Goal: Contribute content: Contribute content

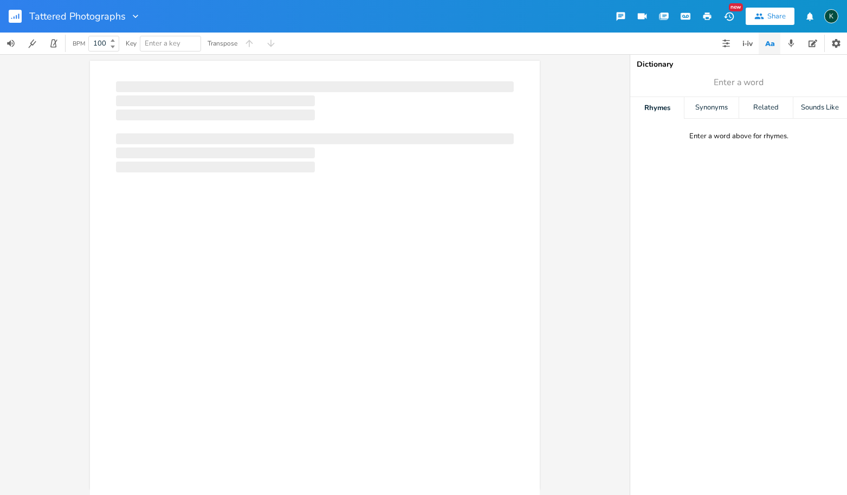
scroll to position [0, 1]
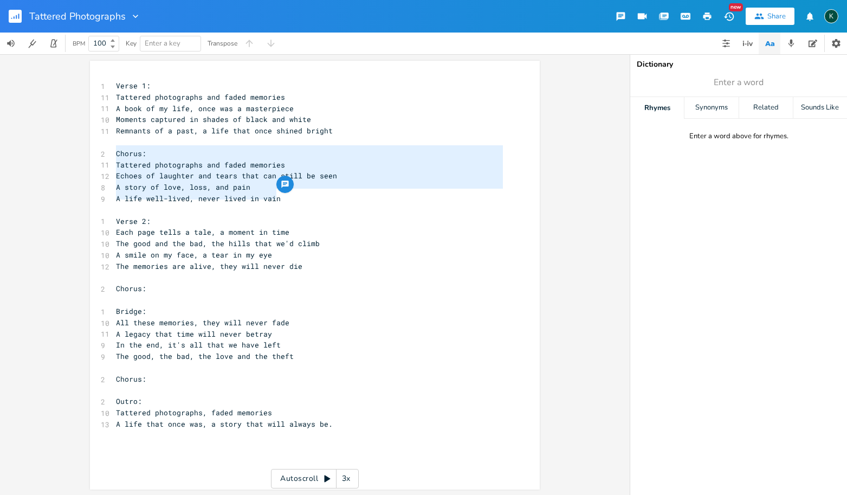
drag, startPoint x: 286, startPoint y: 196, endPoint x: 104, endPoint y: 153, distance: 187.1
click at [91, 154] on div "Chorus: Tattered photographs and faded memories Echoes of laughter and tears th…" at bounding box center [315, 275] width 450 height 429
type textarea "Chorus: Tattered photographs and faded memories Echoes of laughter and tears th…"
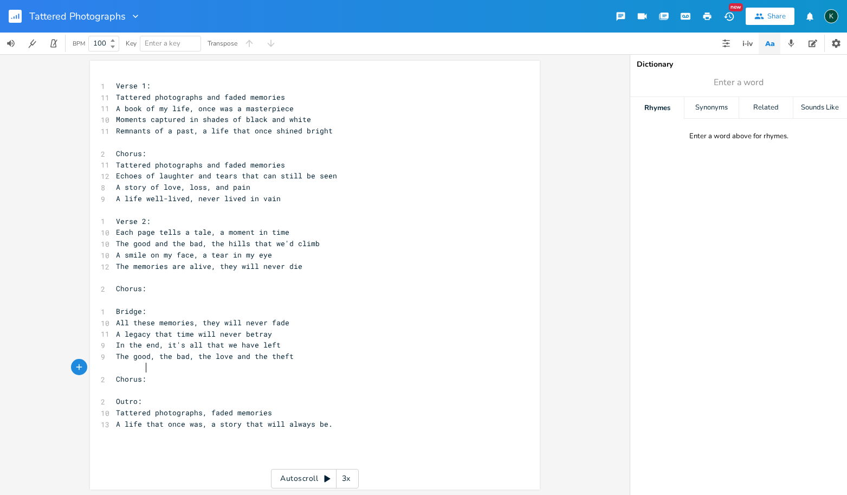
scroll to position [2, 0]
type textarea "Chorus:"
drag, startPoint x: 183, startPoint y: 369, endPoint x: 85, endPoint y: 370, distance: 97.6
click at [85, 370] on div "Chorus: x 1 Verse 1: 11 Tattered photographs and faded memories 11 A book of my…" at bounding box center [315, 274] width 630 height 441
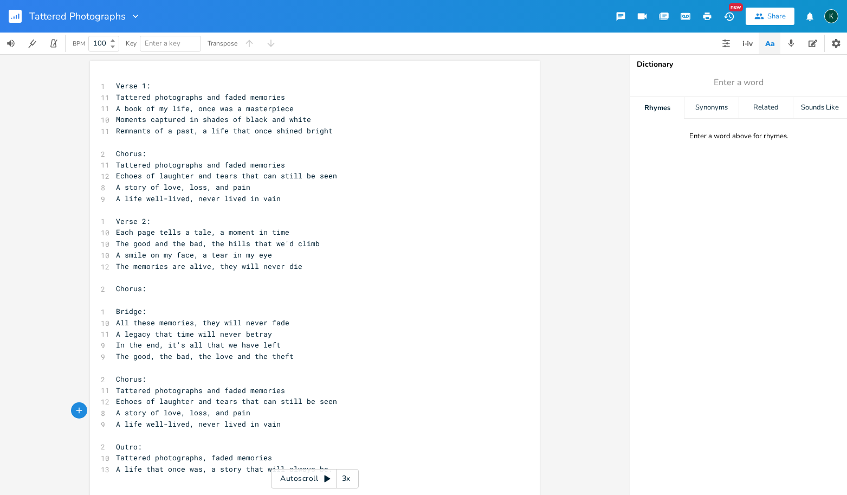
click at [116, 85] on span "Verse 1:" at bounding box center [133, 86] width 35 height 10
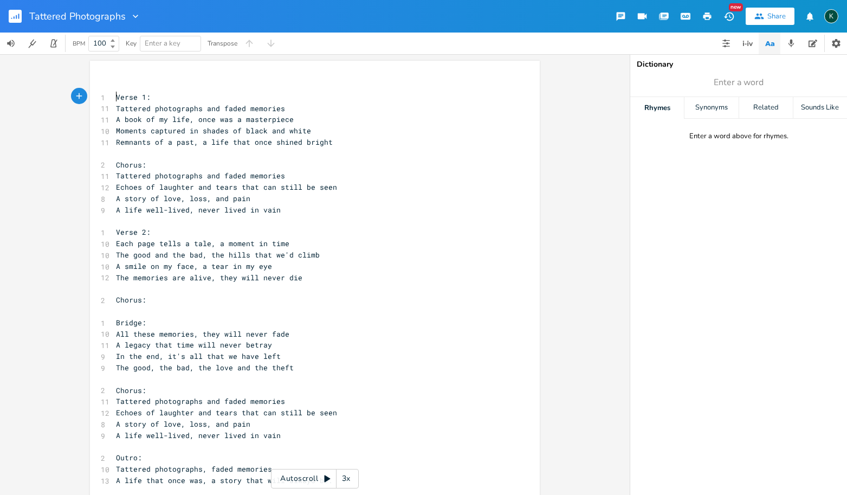
click at [117, 82] on pre "​" at bounding box center [309, 85] width 391 height 11
type textarea "(acoustic guitar)"
click at [115, 155] on pre "​" at bounding box center [309, 153] width 391 height 11
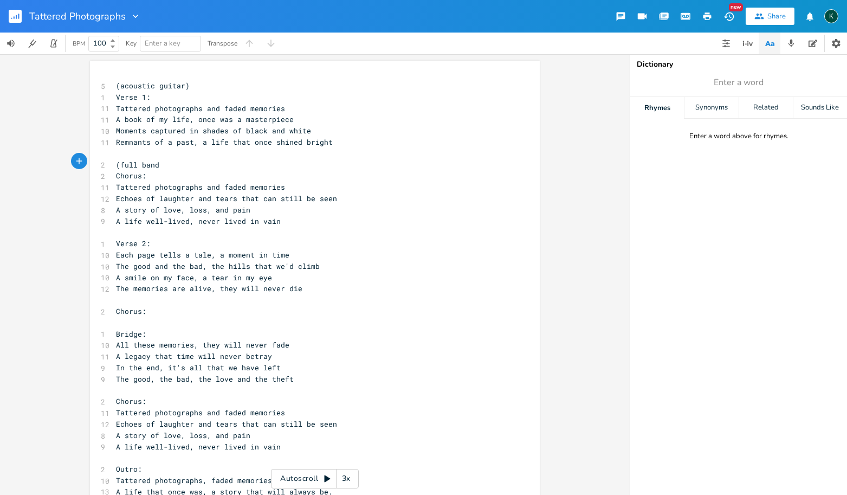
type textarea "(full band)"
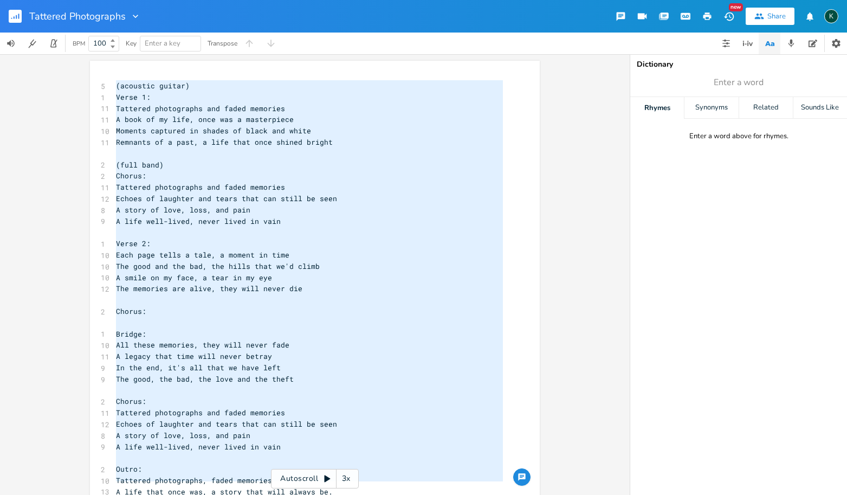
drag, startPoint x: 113, startPoint y: 85, endPoint x: 292, endPoint y: 494, distance: 447.0
click at [292, 494] on div "x 5 (acoustic guitar) 1 Verse 1: 11 Tattered photographs and faded memories 11 …" at bounding box center [323, 302] width 419 height 449
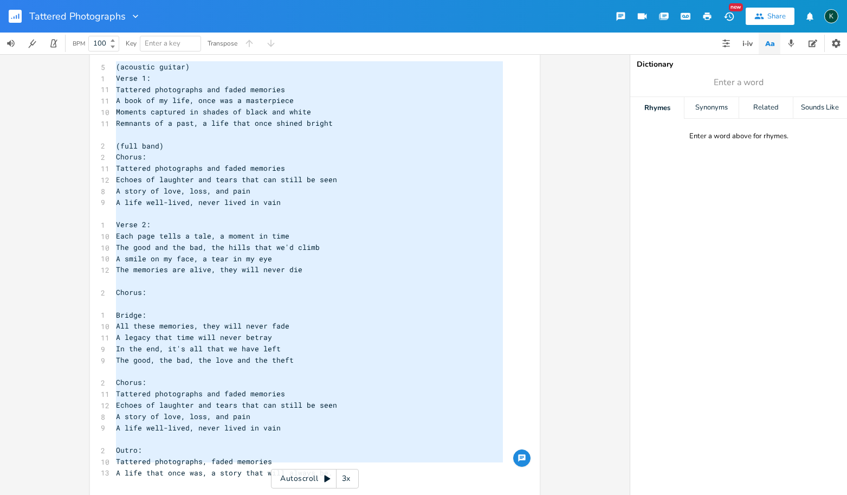
scroll to position [303, 0]
type textarea "(acoustic guitar) Verse 1: Tattered photographs and faded memories A book of my…"
click at [137, 17] on icon "button" at bounding box center [135, 16] width 11 height 11
click at [144, 50] on span "Collection Collections" at bounding box center [149, 50] width 43 height 8
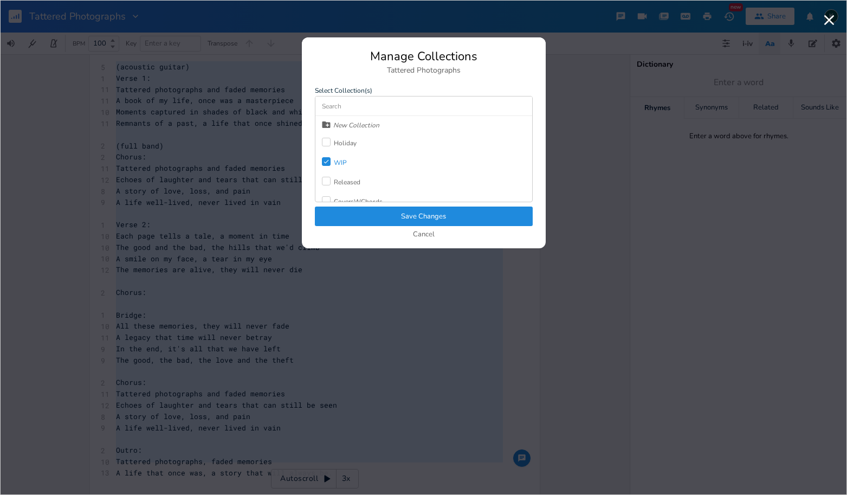
click at [349, 124] on div "New Collection" at bounding box center [356, 125] width 46 height 7
type input "ToBeReleased"
click at [338, 160] on div "ToBeReleased Holiday Check WIP Released CoversWChords" at bounding box center [424, 159] width 217 height 86
click at [327, 173] on div "Check WIP" at bounding box center [334, 182] width 25 height 20
click at [324, 146] on div at bounding box center [326, 142] width 9 height 9
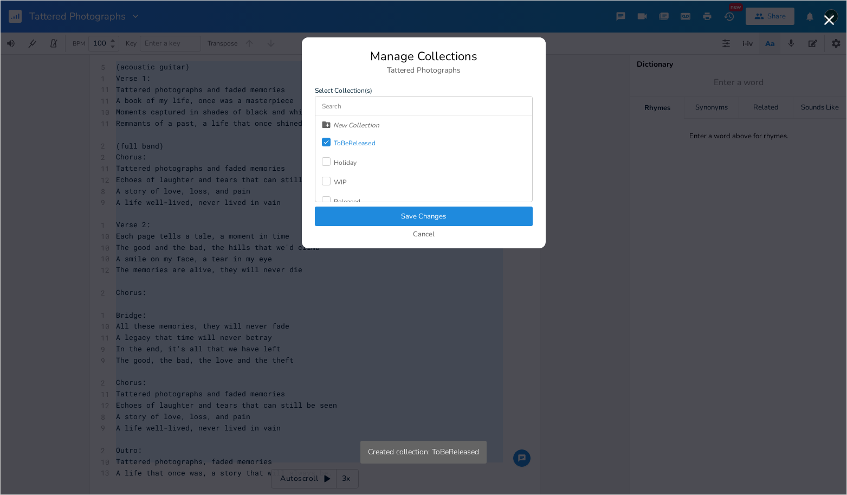
click at [380, 222] on button "Save Changes" at bounding box center [424, 217] width 218 height 20
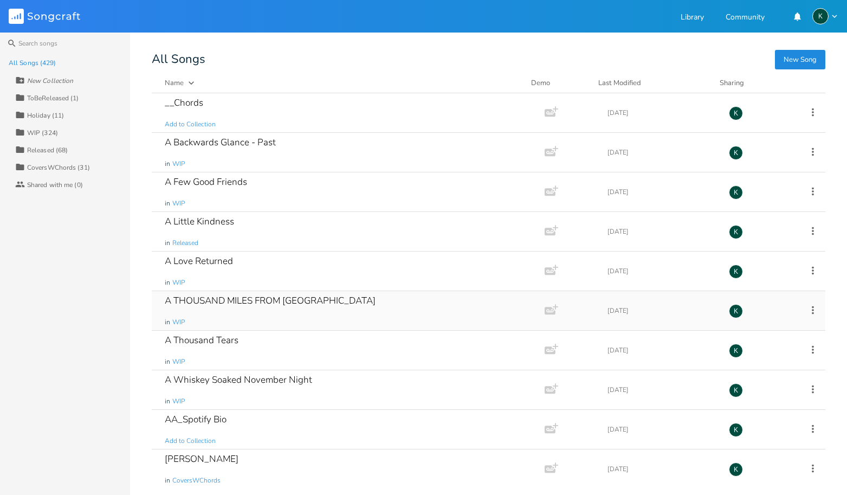
click at [449, 307] on div "A THOUSAND MILES FROM MEMPHIS in WIP" at bounding box center [346, 310] width 363 height 39
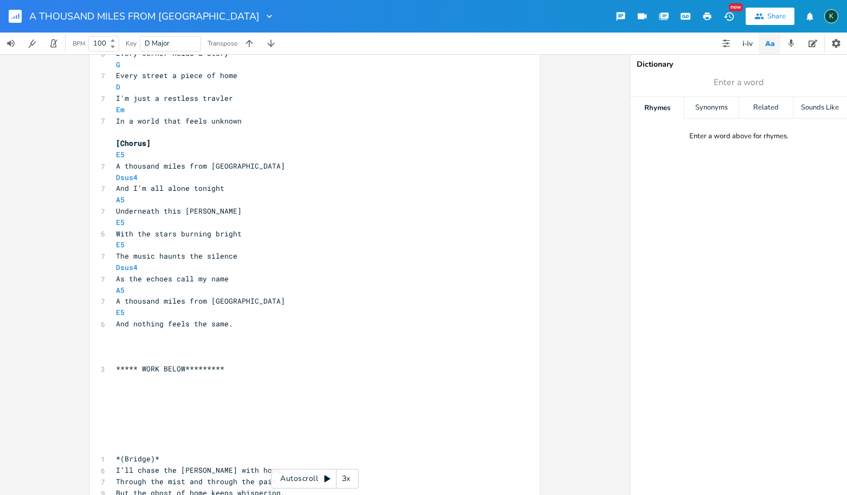
scroll to position [1095, 0]
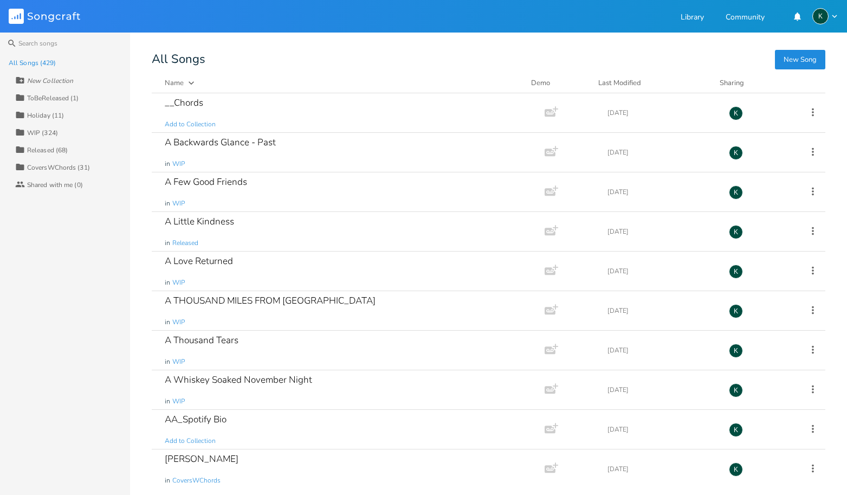
scroll to position [711, 0]
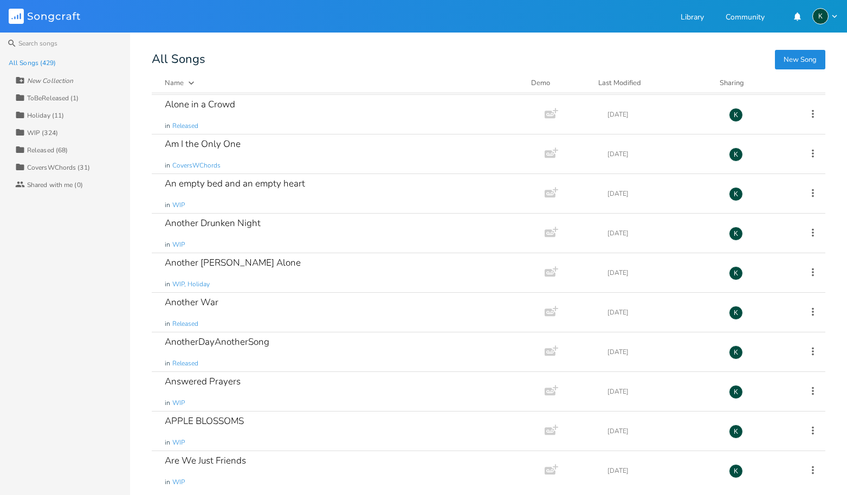
click at [42, 133] on div "WIP (324)" at bounding box center [42, 133] width 31 height 7
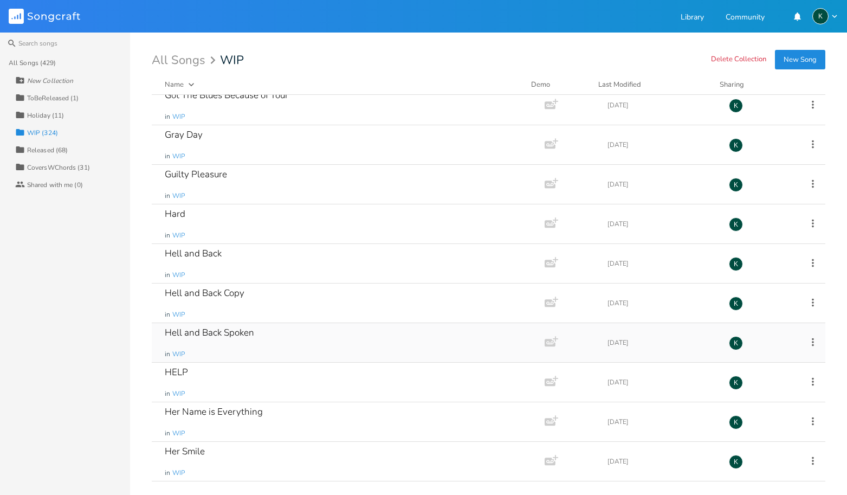
scroll to position [3389, 0]
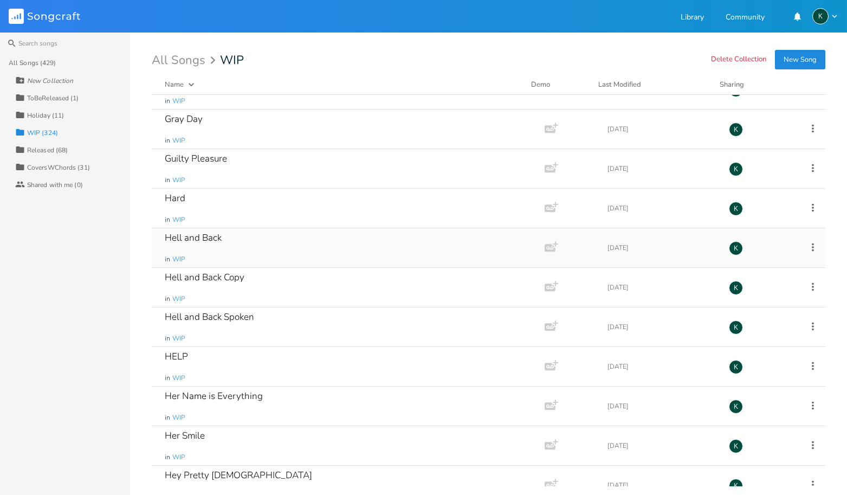
click at [188, 235] on div "Hell and Back" at bounding box center [193, 237] width 57 height 9
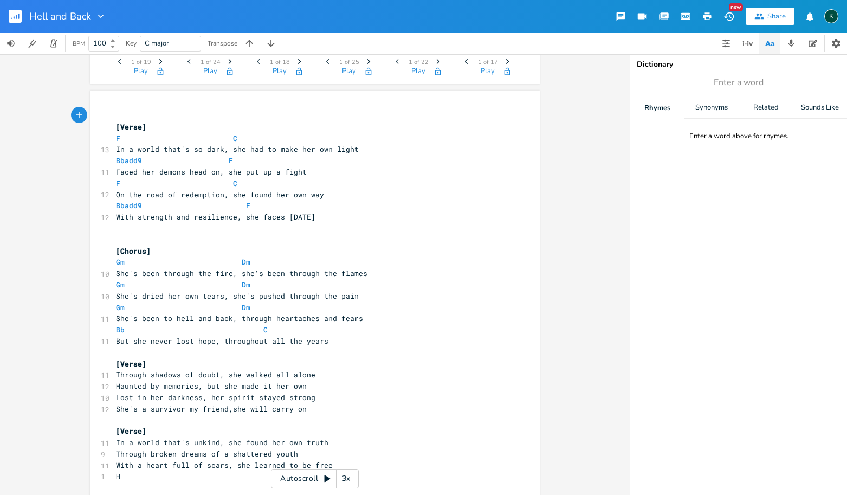
scroll to position [99, 0]
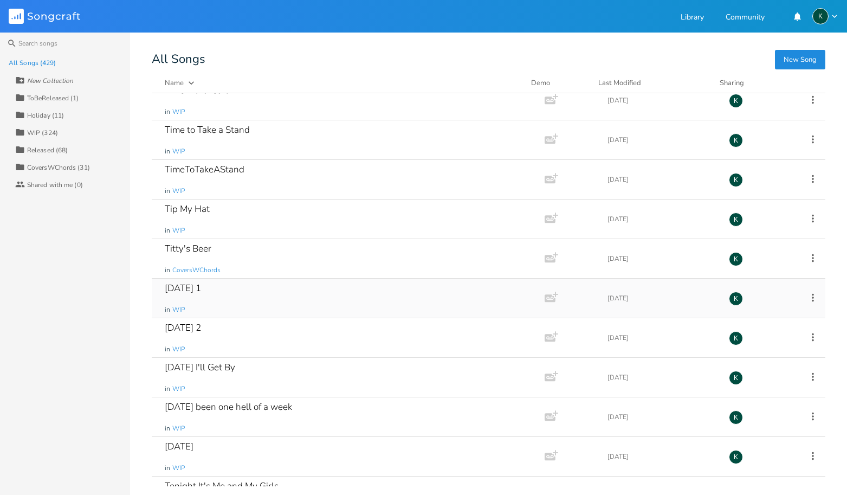
scroll to position [14275, 0]
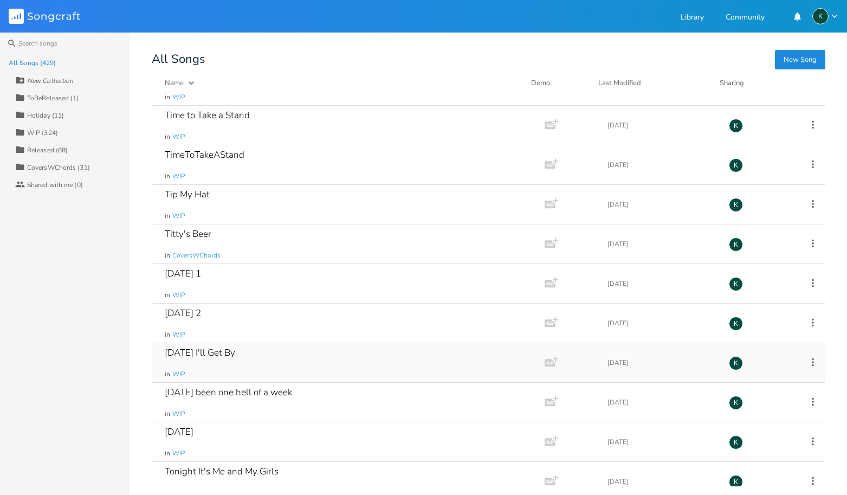
click at [177, 356] on div "[DATE] I'll Get By" at bounding box center [200, 352] width 70 height 9
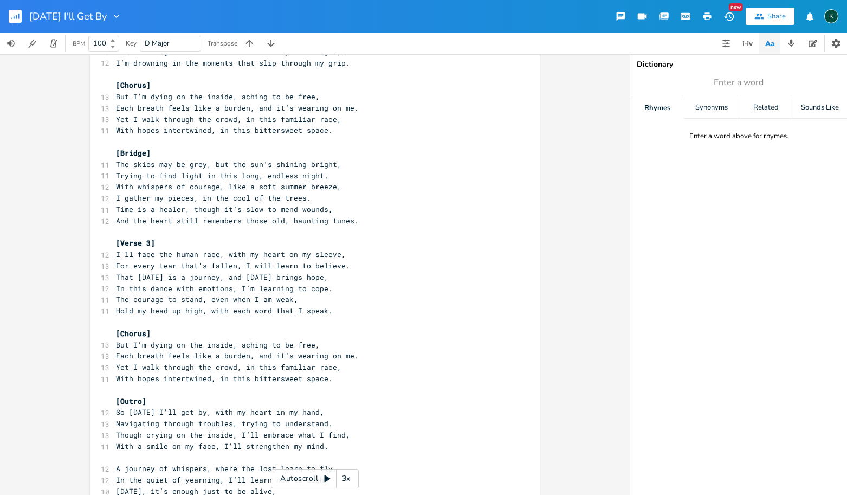
scroll to position [12, 0]
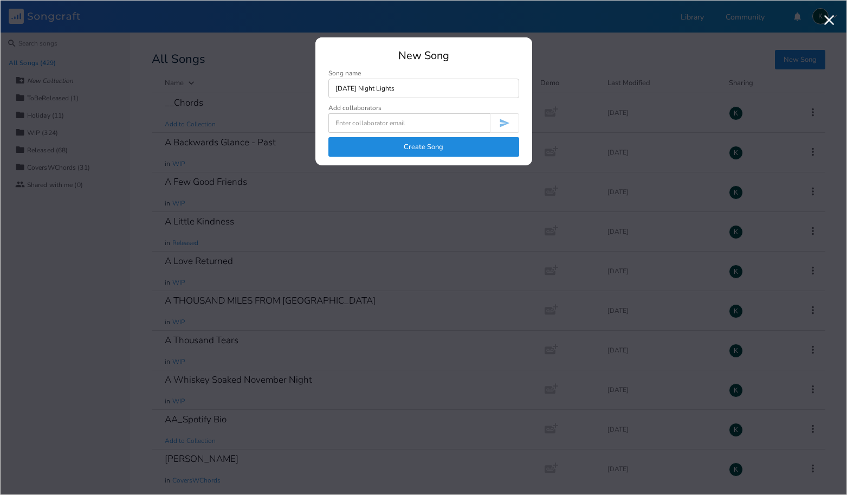
type input "[DATE] Night Lights"
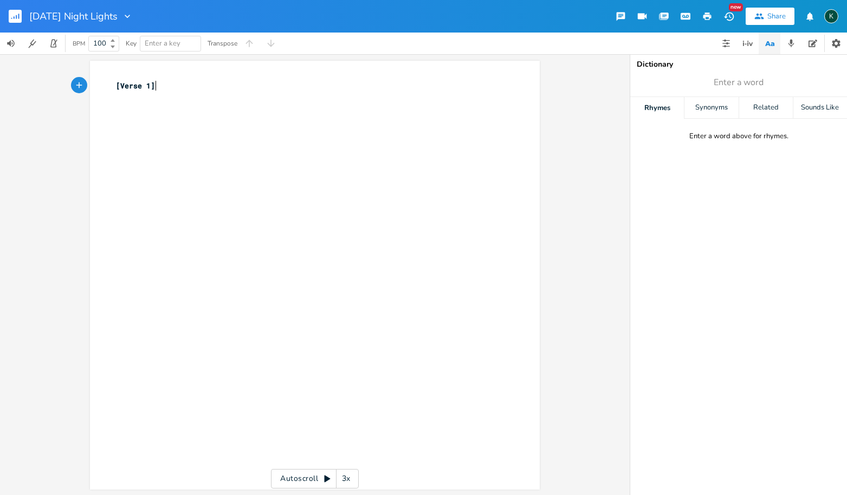
scroll to position [0, 1]
click at [123, 18] on icon "button" at bounding box center [127, 16] width 11 height 11
click at [137, 48] on span "Collection Collections" at bounding box center [137, 50] width 43 height 8
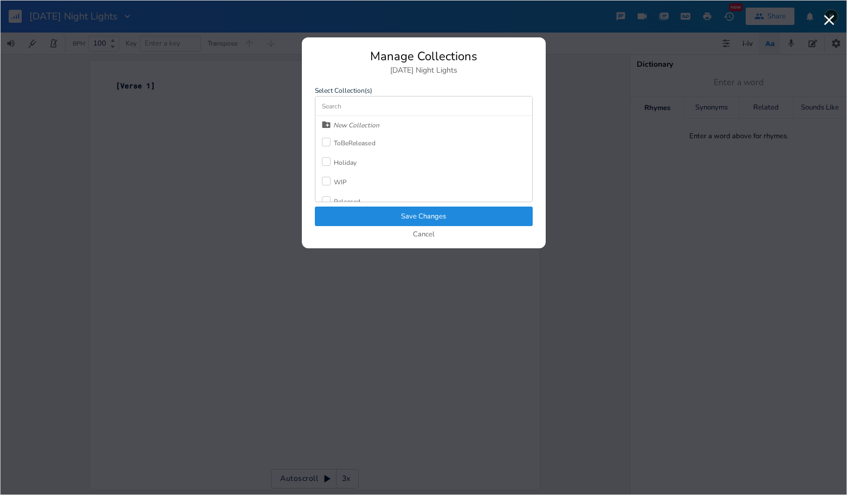
click at [339, 181] on div "WIP" at bounding box center [340, 182] width 13 height 7
click at [353, 216] on button "Save Changes" at bounding box center [424, 217] width 218 height 20
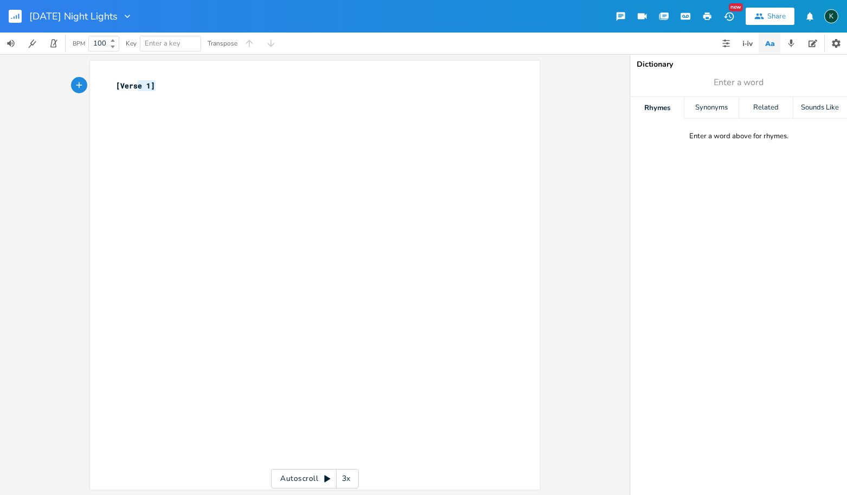
type textarea "[Verse 1]"
drag, startPoint x: 165, startPoint y: 87, endPoint x: 64, endPoint y: 78, distance: 101.3
click at [65, 82] on div "[Verse 1] x [Verse 1] ​ Autoscroll 3x" at bounding box center [315, 274] width 630 height 441
paste textarea
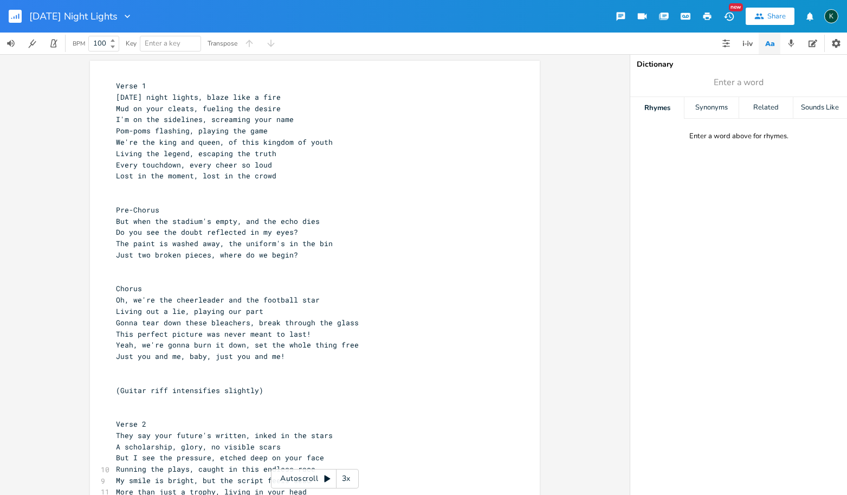
scroll to position [533, 0]
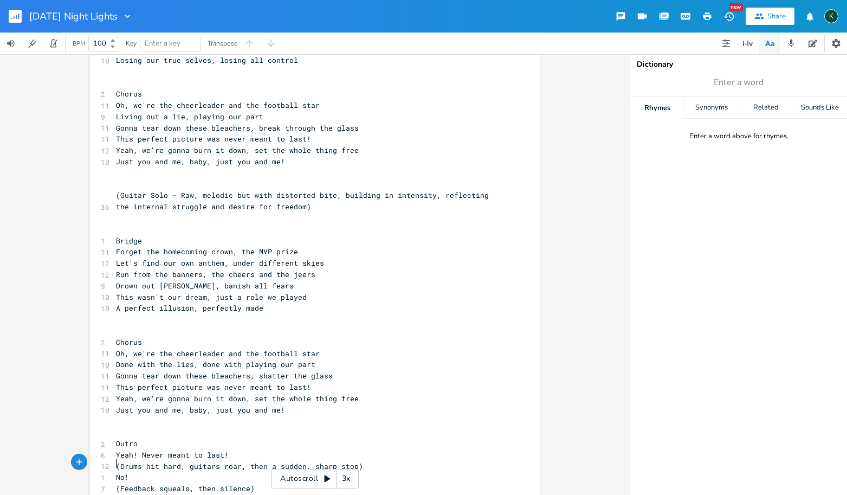
click at [116, 190] on span "(Guitar Solo - Raw, melodic but with distorted bite, building in intensity, ref…" at bounding box center [304, 200] width 377 height 21
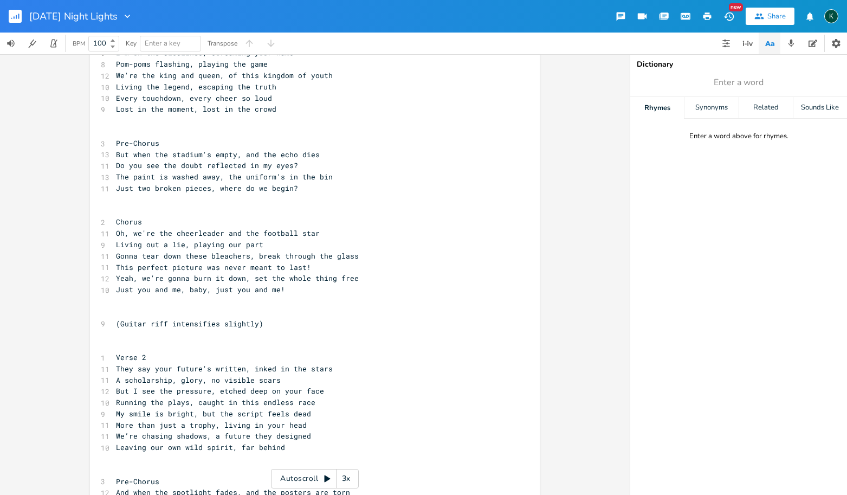
scroll to position [65, 0]
click at [114, 275] on pre "Yeah, we're gonna burn it down, set the whole thing free" at bounding box center [309, 280] width 391 height 11
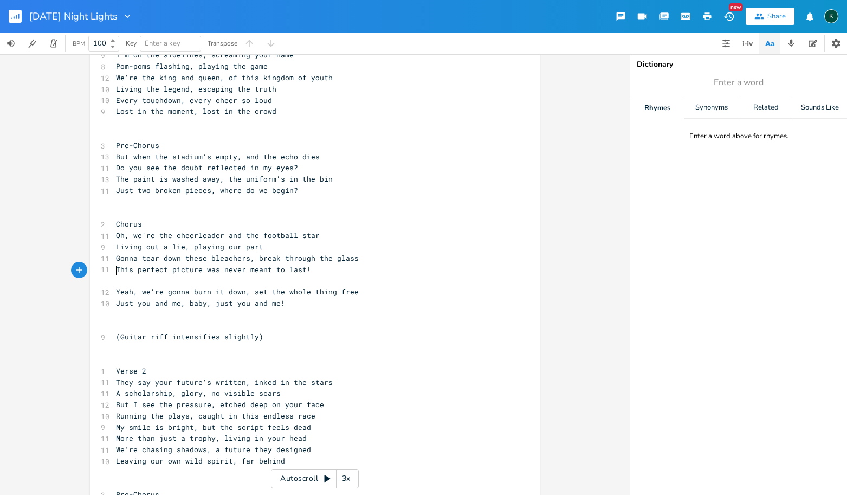
click at [118, 275] on pre "​" at bounding box center [309, 280] width 391 height 11
type textarea "(drums only)"
click at [116, 298] on span "Just you and me, baby, just you and me!" at bounding box center [200, 303] width 169 height 10
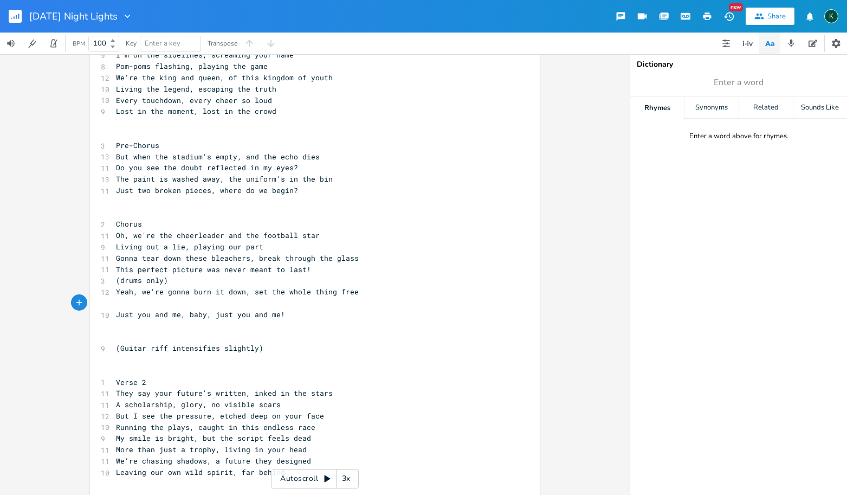
click at [118, 298] on pre "​" at bounding box center [309, 303] width 391 height 11
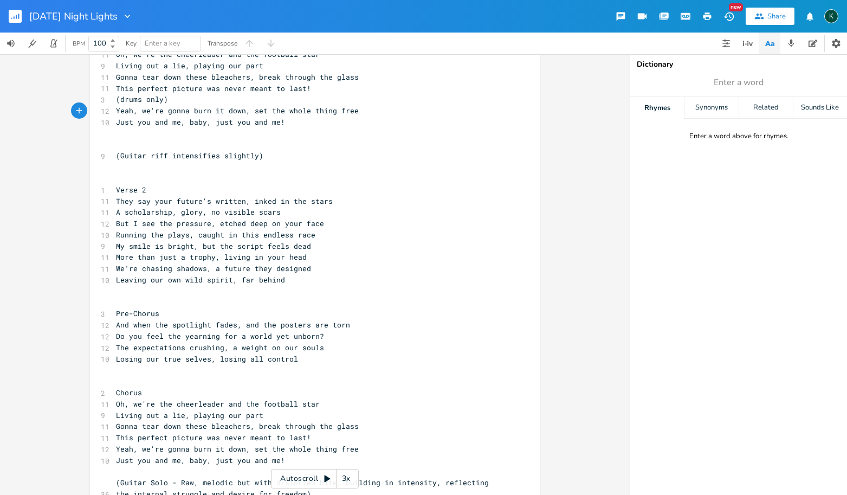
scroll to position [246, 0]
type textarea "(drums only)"
drag, startPoint x: 167, startPoint y: 91, endPoint x: 99, endPoint y: 90, distance: 68.3
click at [114, 94] on div "3 (drums only)" at bounding box center [309, 99] width 391 height 11
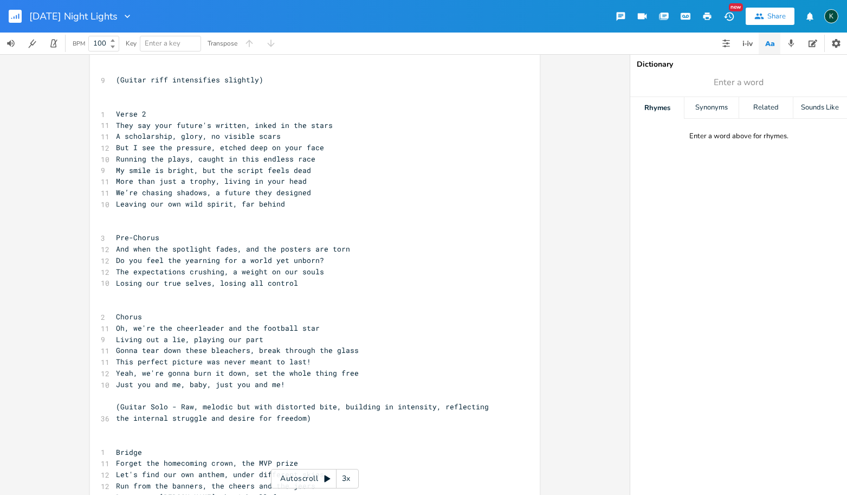
scroll to position [539, 0]
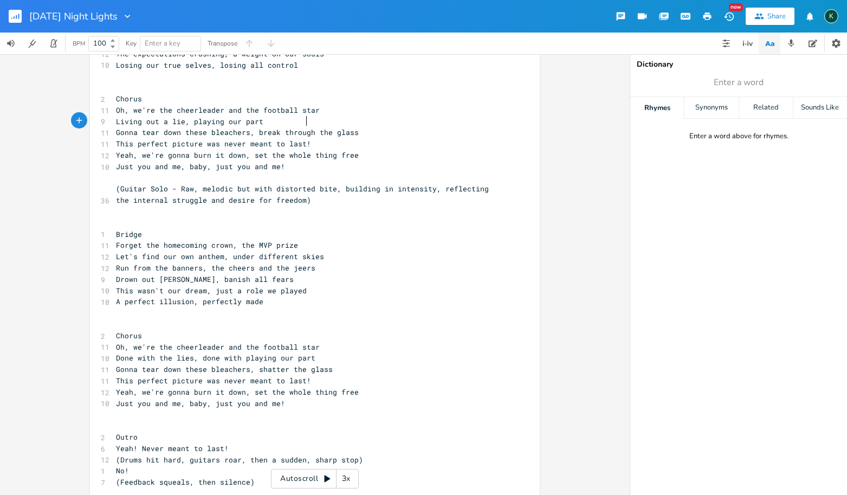
click at [306, 138] on pre "This perfect picture was never meant to last!" at bounding box center [309, 143] width 391 height 11
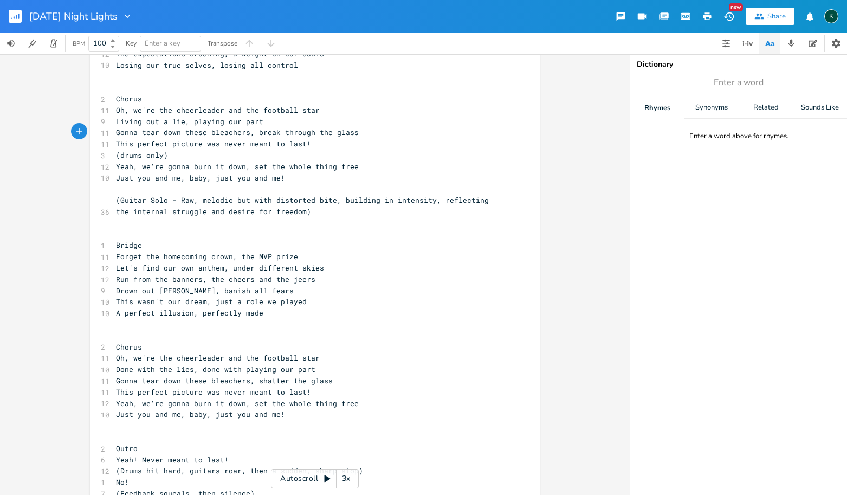
scroll to position [542, 0]
click at [119, 396] on span "Yeah, we're gonna burn it down, set the whole thing free" at bounding box center [237, 401] width 243 height 10
click at [114, 396] on pre "Yeah, we're gonna burn it down, set the whole thing free" at bounding box center [309, 401] width 391 height 11
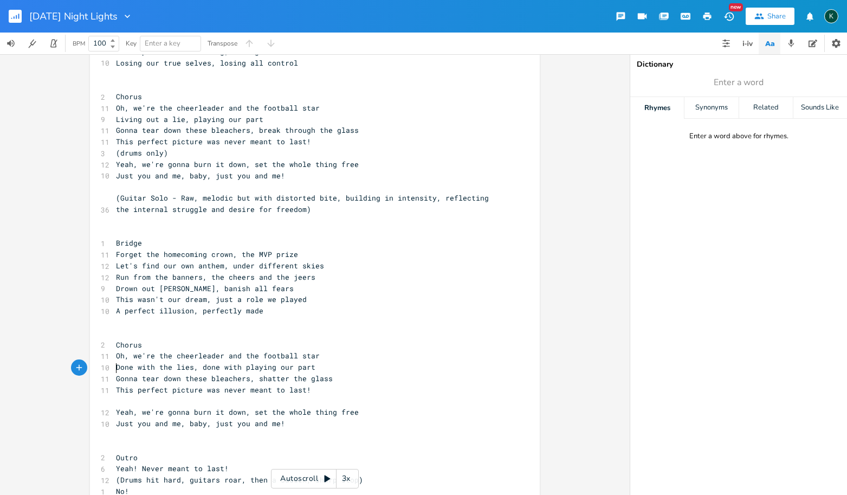
click at [119, 396] on pre "​" at bounding box center [309, 401] width 391 height 11
type textarea "dr"
type textarea "(drums only)"
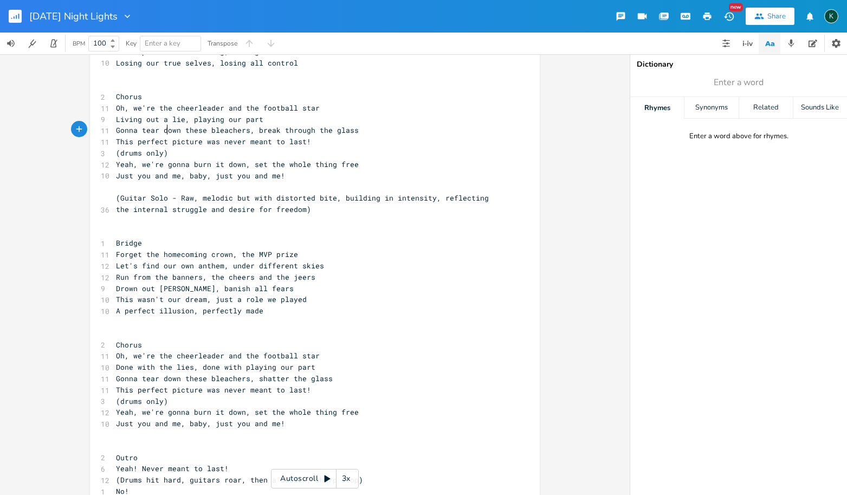
type textarea "(drums only)"
drag, startPoint x: 192, startPoint y: 130, endPoint x: 87, endPoint y: 125, distance: 105.3
click at [90, 125] on div "(drums only) x 1 Verse 1 8 [DATE] night lights, blaze like a fire 9 Mud on your…" at bounding box center [315, 32] width 450 height 1027
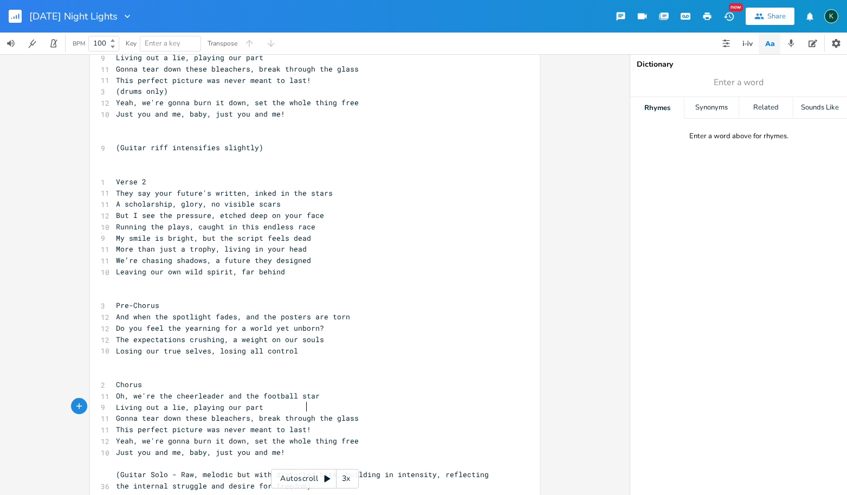
scroll to position [90, 0]
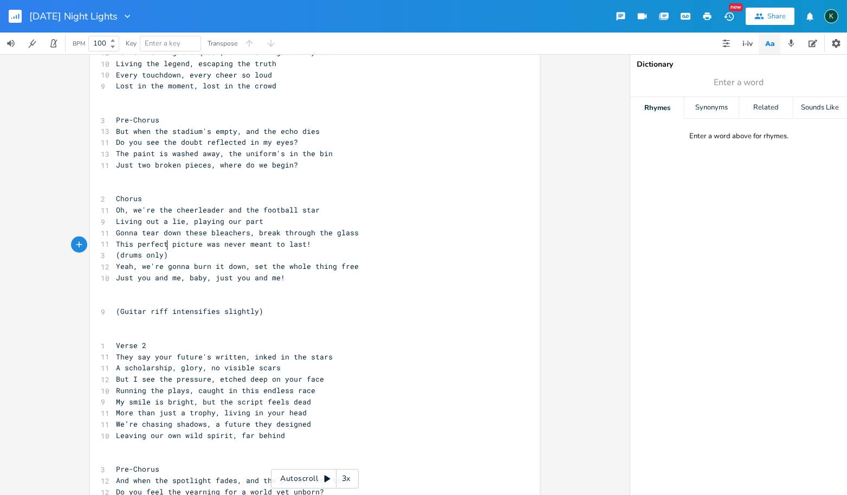
type textarea "This perfect picture was never meant to last! (drums only)"
drag, startPoint x: 173, startPoint y: 245, endPoint x: 93, endPoint y: 239, distance: 80.5
click at [93, 239] on div "This perfect picture was never meant to last! (drums only) x 1 Verse 1 8 [DATE]…" at bounding box center [315, 478] width 450 height 1015
drag, startPoint x: 93, startPoint y: 239, endPoint x: 107, endPoint y: 246, distance: 15.8
click at [93, 240] on div "This perfect picture was never meant to last! (drums only) x 1 Verse 1 8 [DATE]…" at bounding box center [315, 478] width 450 height 1015
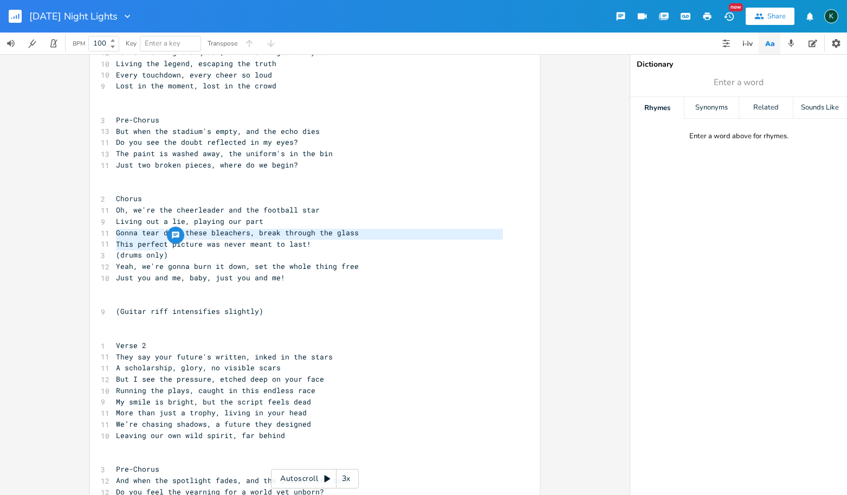
click at [163, 250] on span "(drums only)" at bounding box center [142, 255] width 52 height 10
type textarea "(drums only)"
drag, startPoint x: 169, startPoint y: 246, endPoint x: 97, endPoint y: 242, distance: 72.2
click at [114, 249] on div "3 (drums only)" at bounding box center [309, 254] width 391 height 11
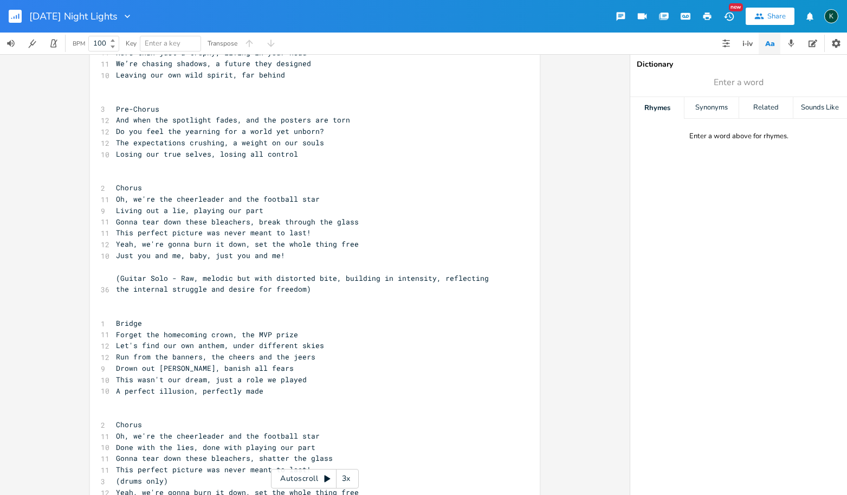
scroll to position [539, 0]
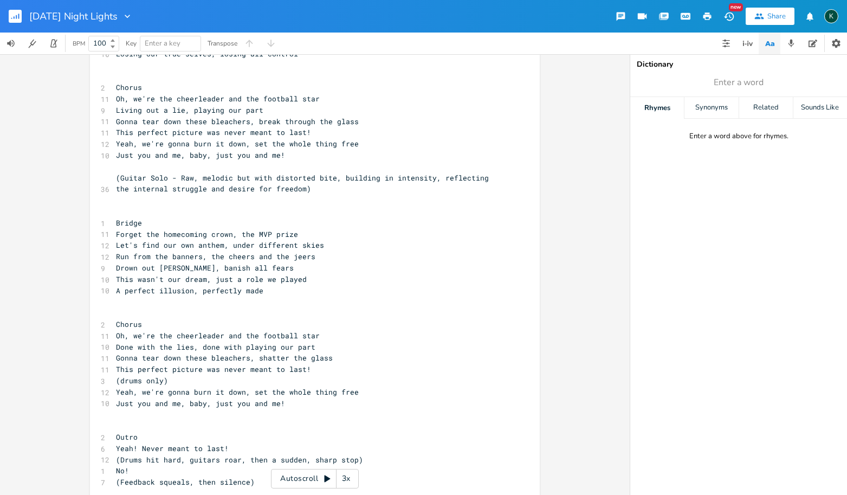
click at [708, 16] on icon "button" at bounding box center [708, 16] width 8 height 8
